Goal: Task Accomplishment & Management: Use online tool/utility

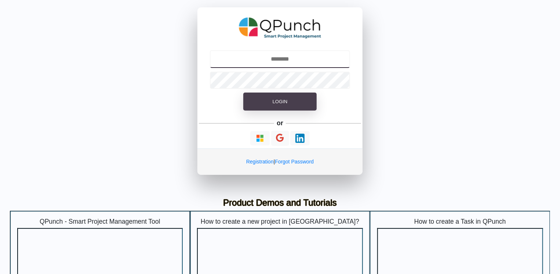
type input "**********"
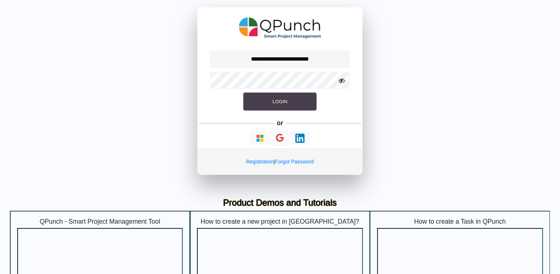
click at [262, 100] on button "Login" at bounding box center [279, 101] width 73 height 18
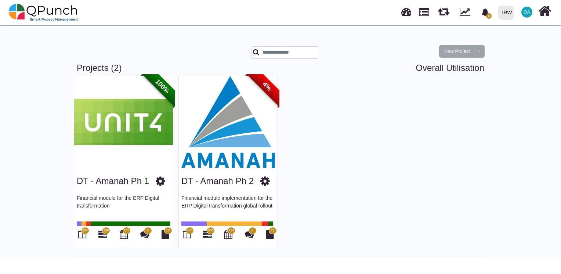
click at [221, 130] on img at bounding box center [228, 122] width 99 height 92
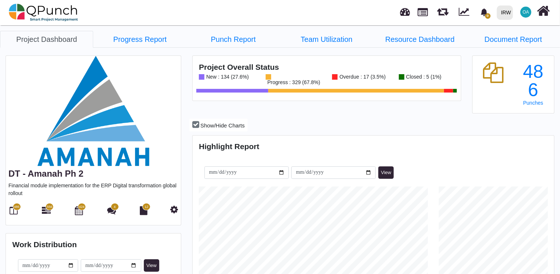
scroll to position [158, 359]
click at [48, 210] on icon at bounding box center [46, 210] width 9 height 9
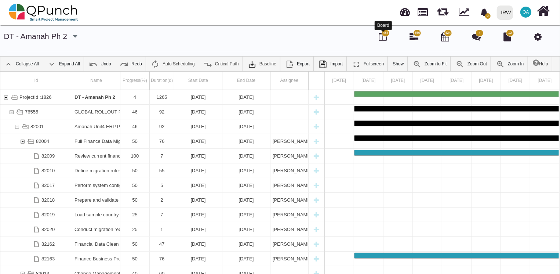
click at [380, 37] on icon at bounding box center [383, 36] width 8 height 9
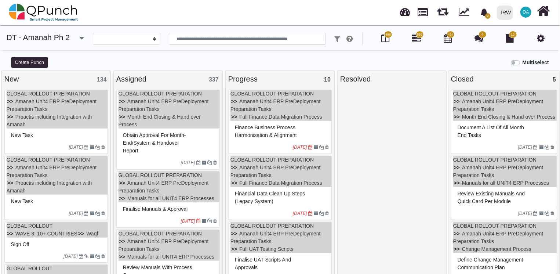
select select
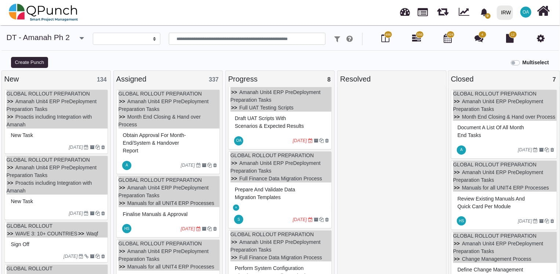
scroll to position [296, 0]
